Goal: Task Accomplishment & Management: Manage account settings

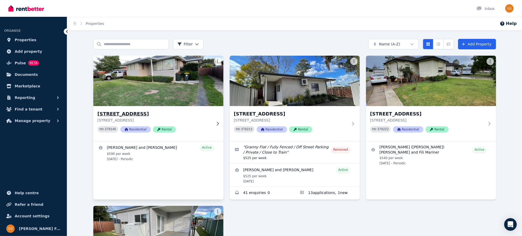
click at [135, 113] on h3 "[STREET_ADDRESS]" at bounding box center [155, 113] width 114 height 7
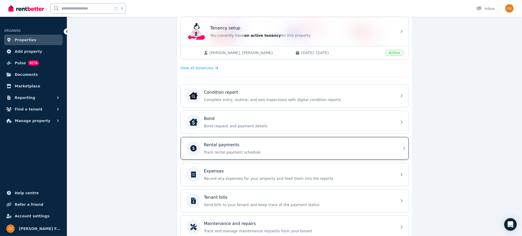
scroll to position [112, 0]
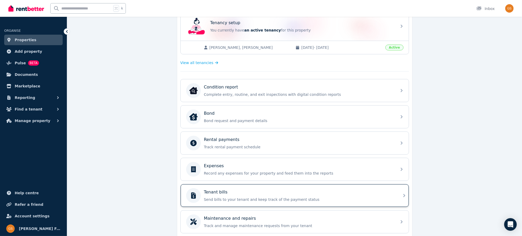
click at [395, 189] on div "Tenant bills Send bills to your tenant and keep track of the payment status" at bounding box center [295, 195] width 228 height 23
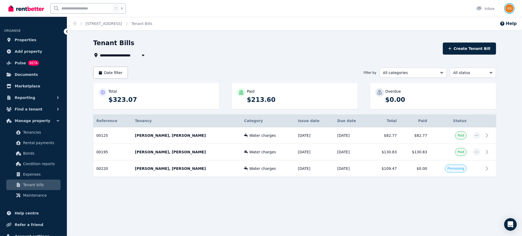
click at [508, 9] on img "button" at bounding box center [509, 8] width 8 height 8
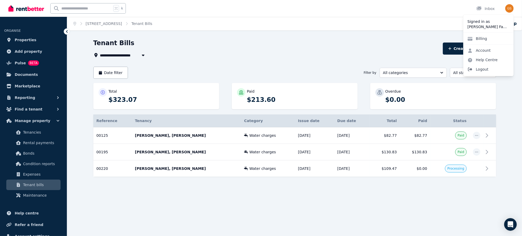
click at [480, 67] on span "Logout" at bounding box center [488, 69] width 50 height 9
